Goal: Check status: Check status

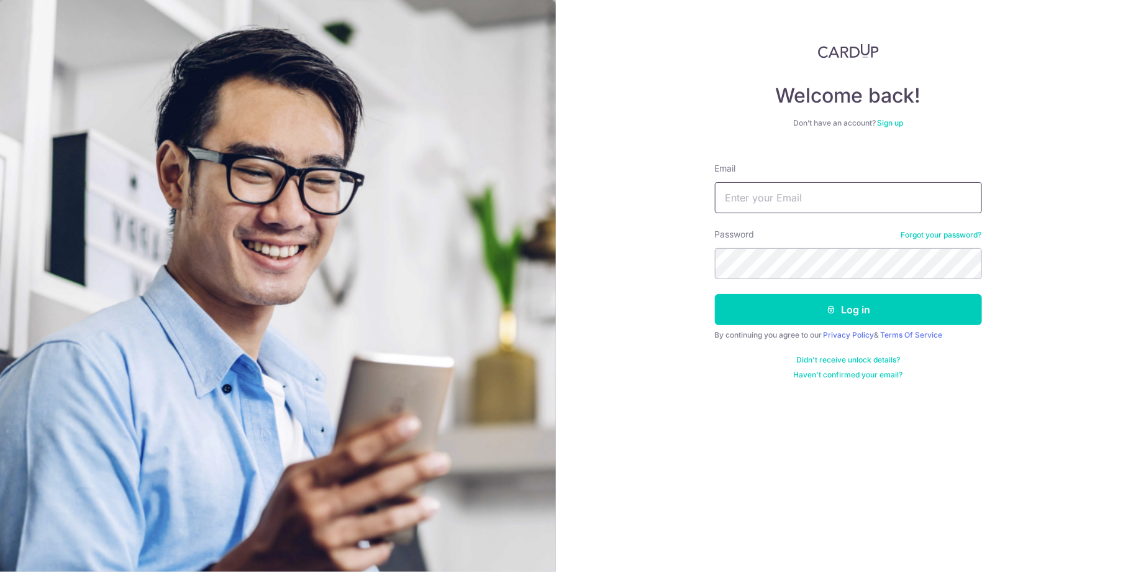
click at [778, 206] on input "Email" at bounding box center [848, 197] width 267 height 31
type input "[EMAIL_ADDRESS][DOMAIN_NAME]"
click at [759, 307] on button "Log in" at bounding box center [848, 309] width 267 height 31
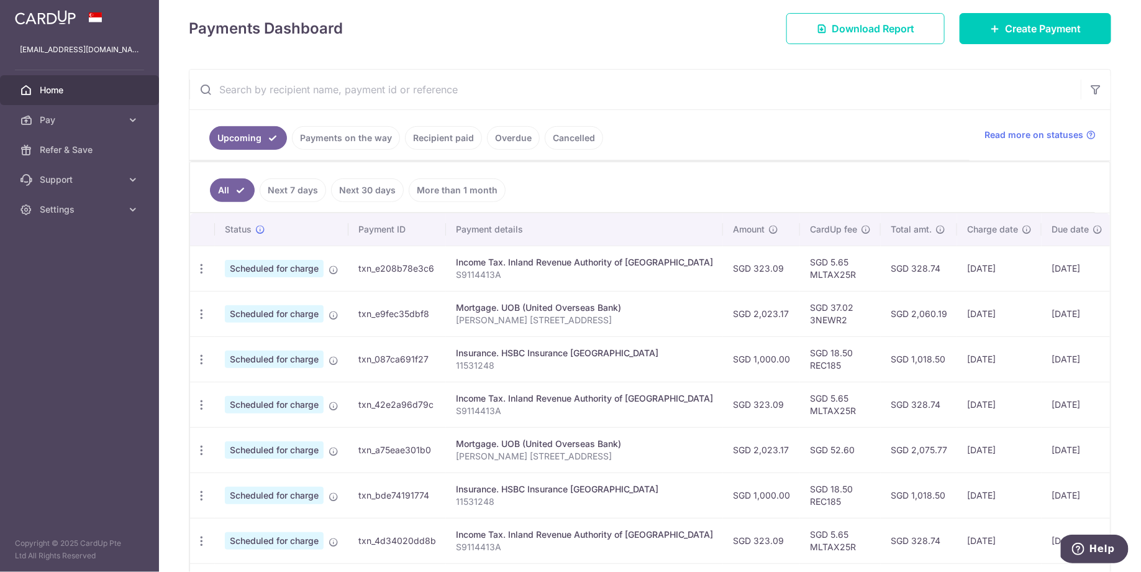
scroll to position [171, 0]
drag, startPoint x: 761, startPoint y: 258, endPoint x: 813, endPoint y: 274, distance: 53.9
click at [813, 274] on td "SGD 5.65 MLTAX25R" at bounding box center [840, 267] width 81 height 45
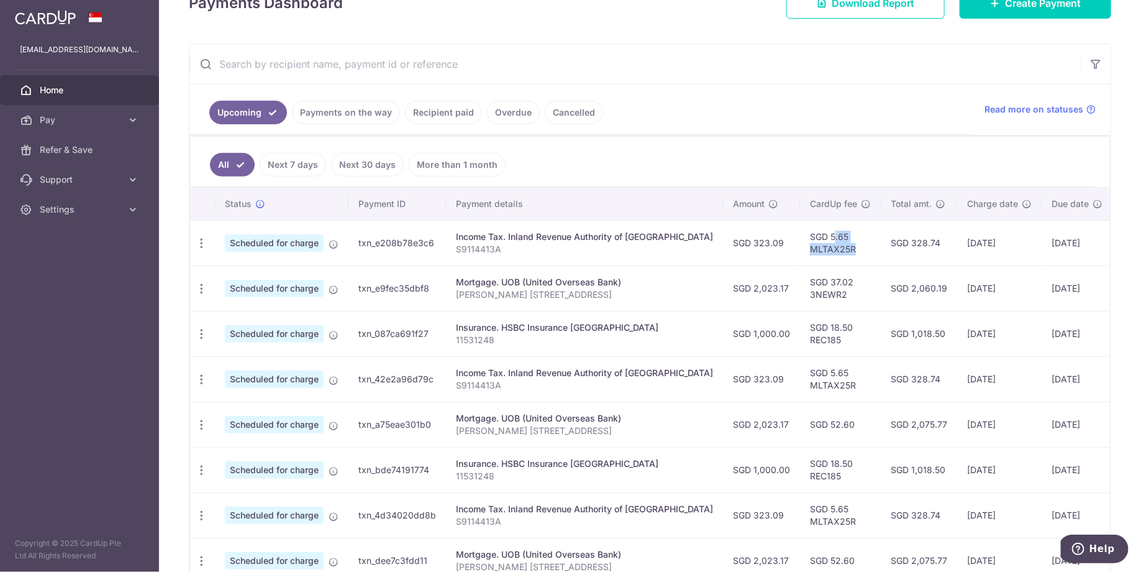
scroll to position [214, 0]
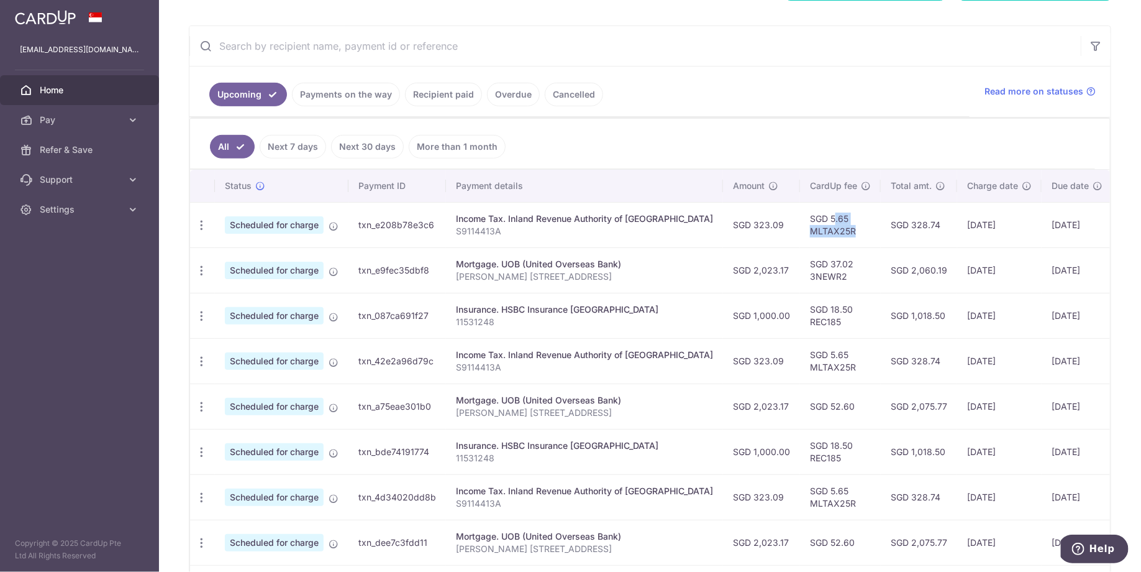
drag, startPoint x: 813, startPoint y: 411, endPoint x: 765, endPoint y: 406, distance: 48.0
click at [800, 406] on td "SGD 52.60" at bounding box center [840, 405] width 81 height 45
click at [881, 383] on td "SGD 2,075.77" at bounding box center [919, 405] width 76 height 45
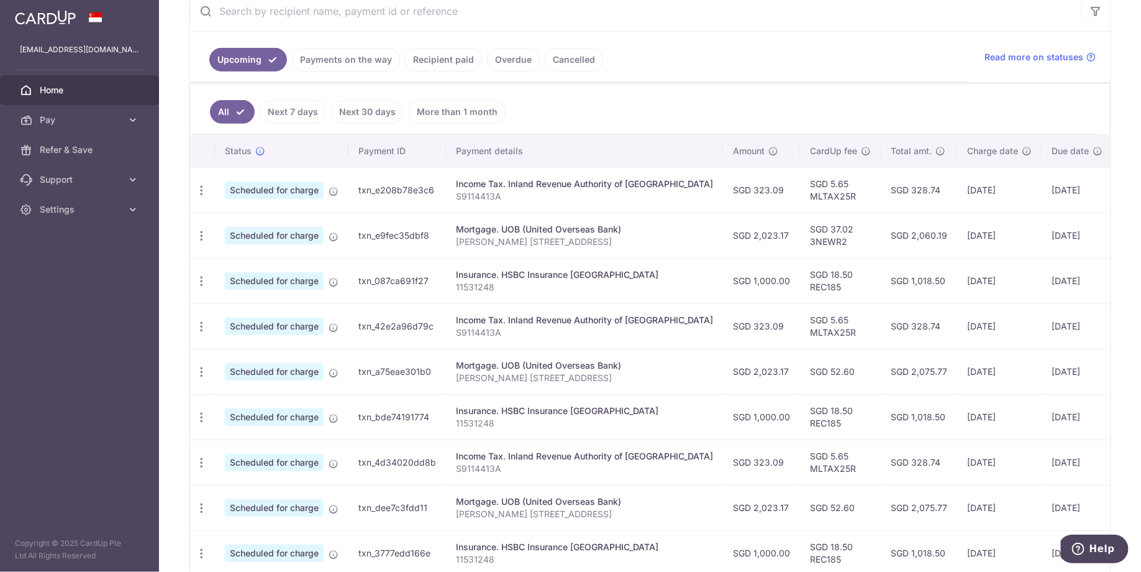
scroll to position [210, 0]
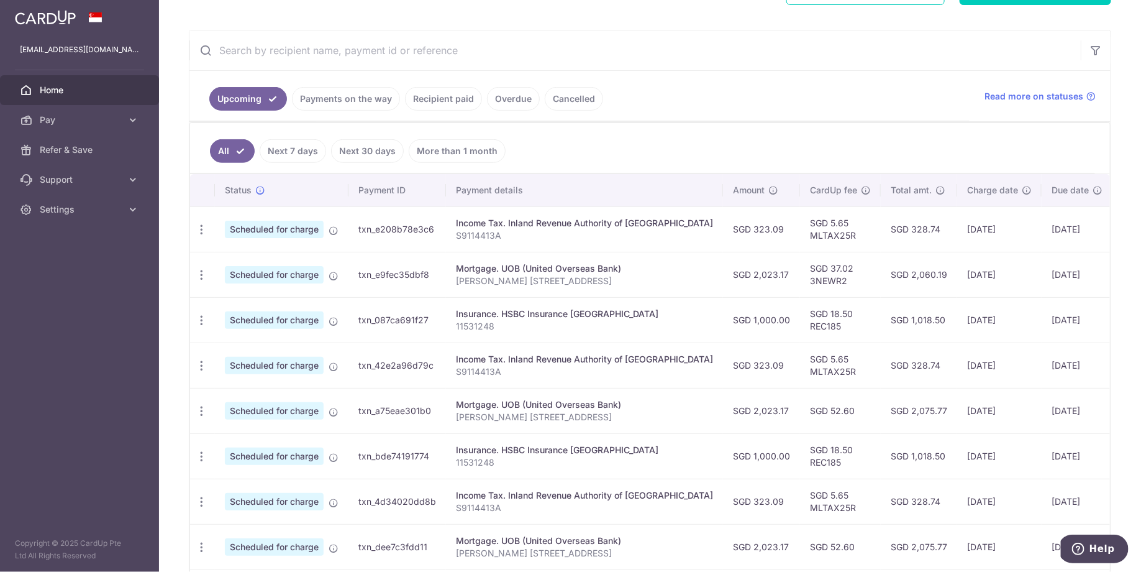
click at [436, 101] on link "Recipient paid" at bounding box center [443, 99] width 77 height 24
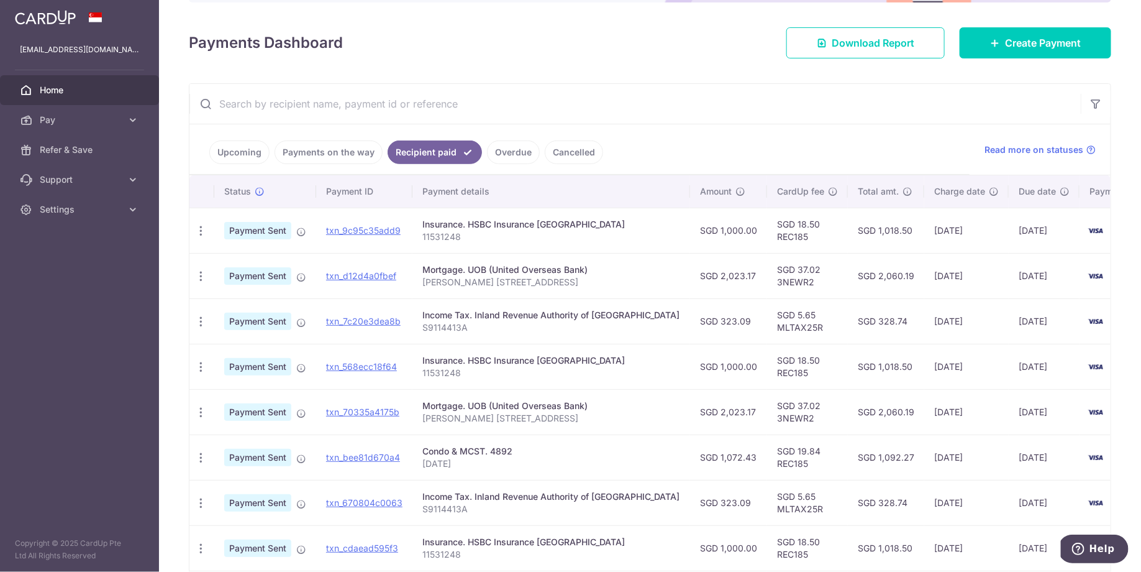
scroll to position [206, 0]
